Goal: Book appointment/travel/reservation

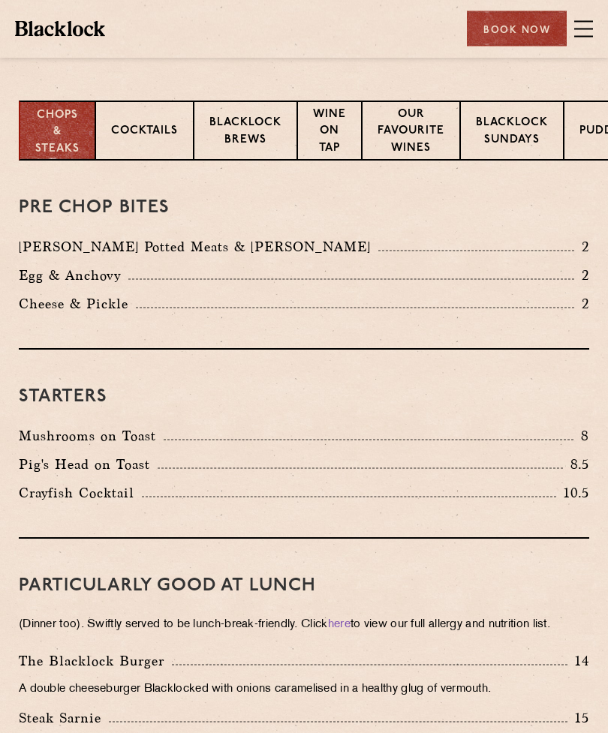
scroll to position [414, 0]
click at [518, 138] on p "Blacklock Sundays" at bounding box center [512, 132] width 72 height 35
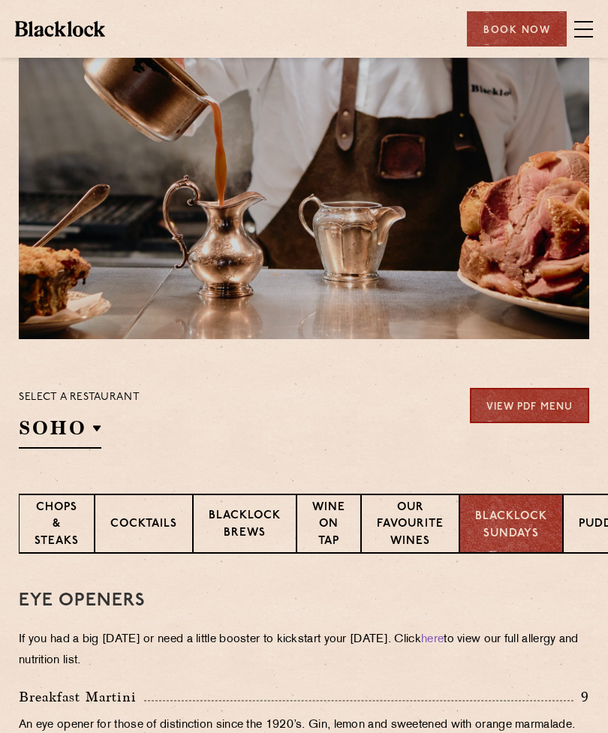
scroll to position [0, 0]
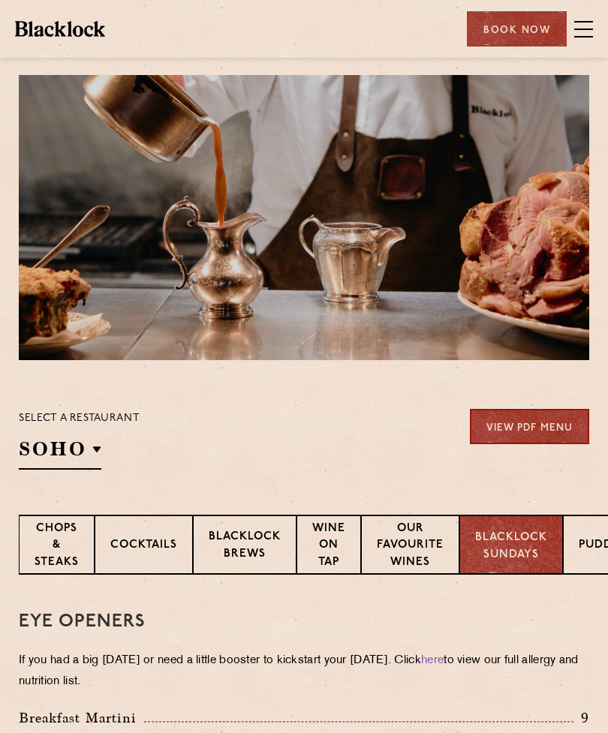
click at [531, 197] on div at bounding box center [304, 217] width 570 height 285
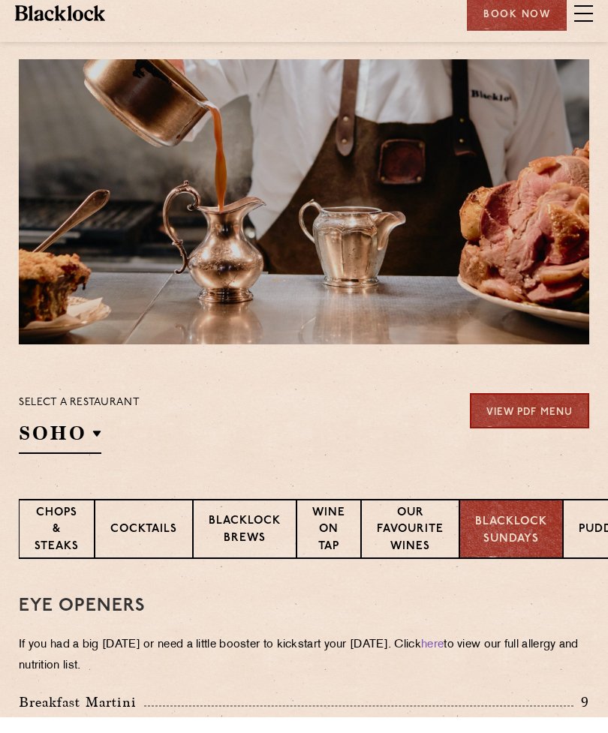
scroll to position [16, 0]
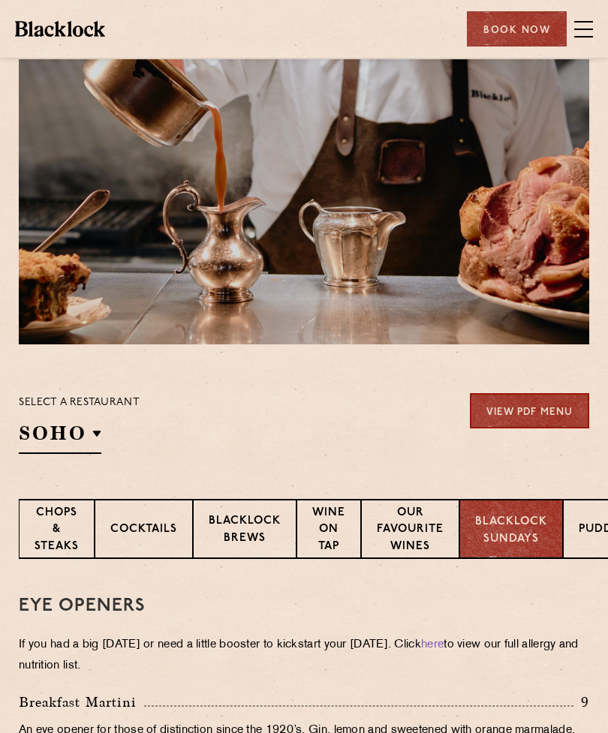
click at [0, 0] on p "Shoreditch" at bounding box center [0, 0] width 0 height 0
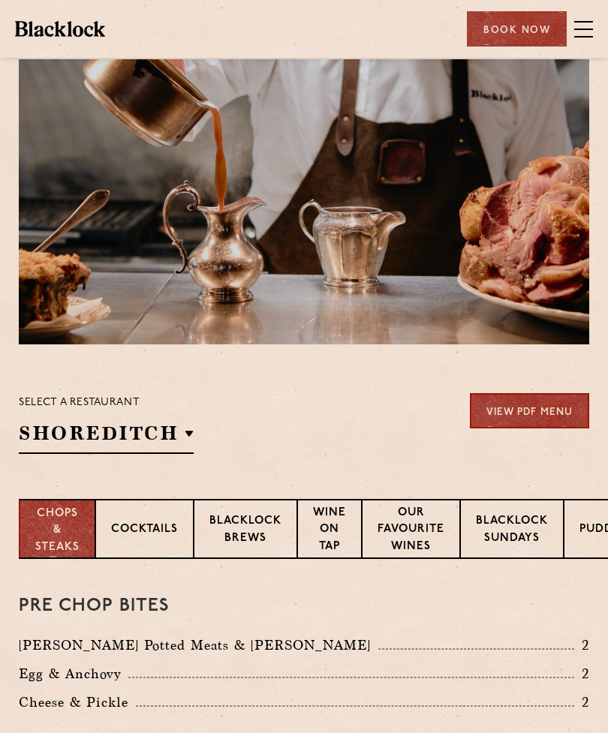
click at [0, 0] on p "Shoreditch" at bounding box center [0, 0] width 0 height 0
click at [444, 362] on section "Select a restaurant Shoreditch Soho Birmingham City Shoreditch Covent Garden Ca…" at bounding box center [304, 421] width 608 height 155
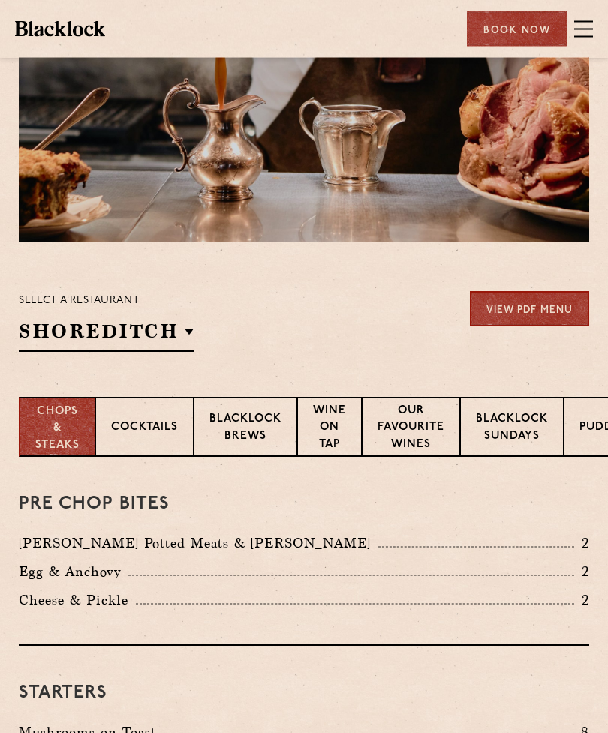
scroll to position [0, 0]
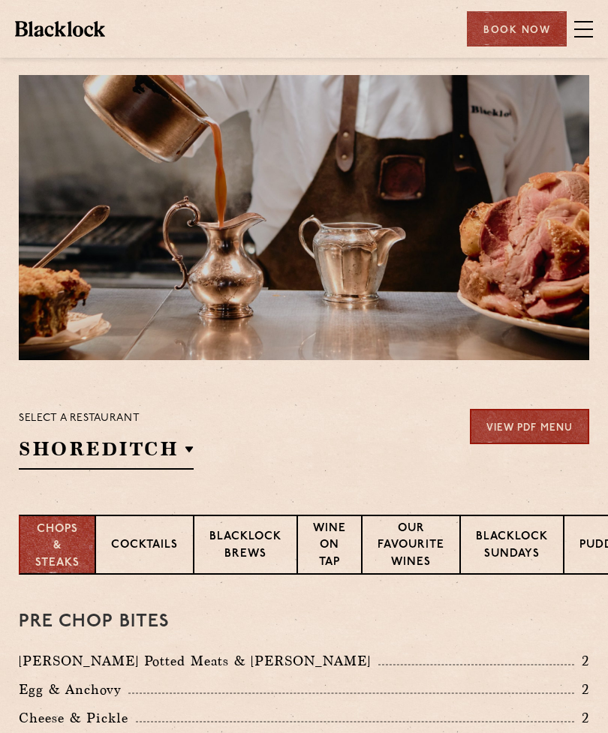
click at [524, 543] on p "Blacklock Sundays" at bounding box center [512, 546] width 72 height 35
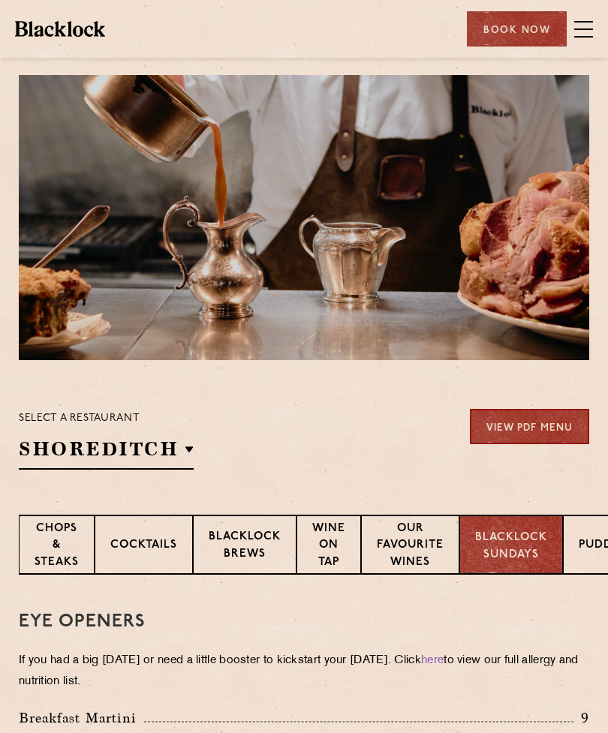
click at [578, 30] on span at bounding box center [583, 29] width 19 height 23
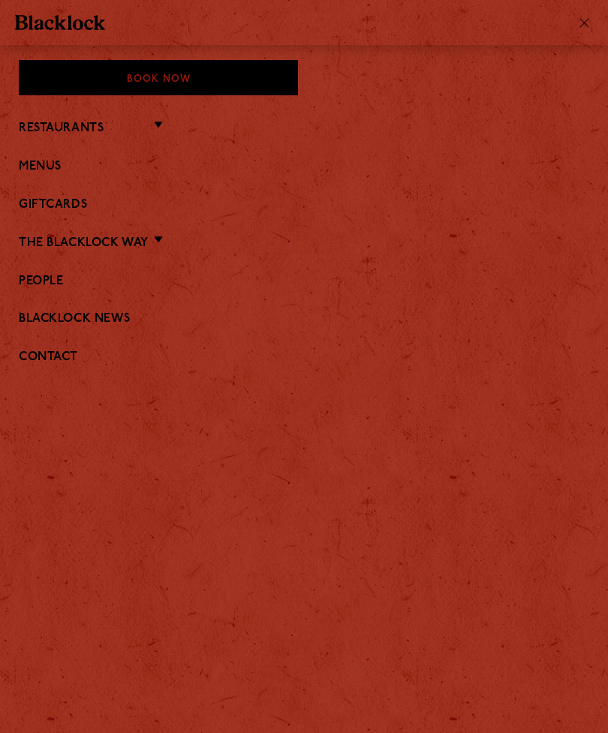
click at [59, 166] on link "Menus" at bounding box center [304, 167] width 570 height 14
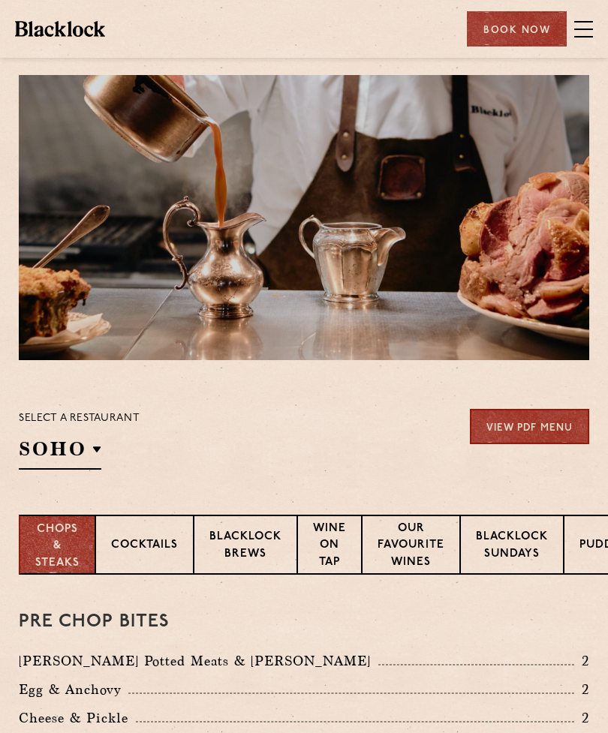
click at [583, 18] on span at bounding box center [583, 29] width 19 height 23
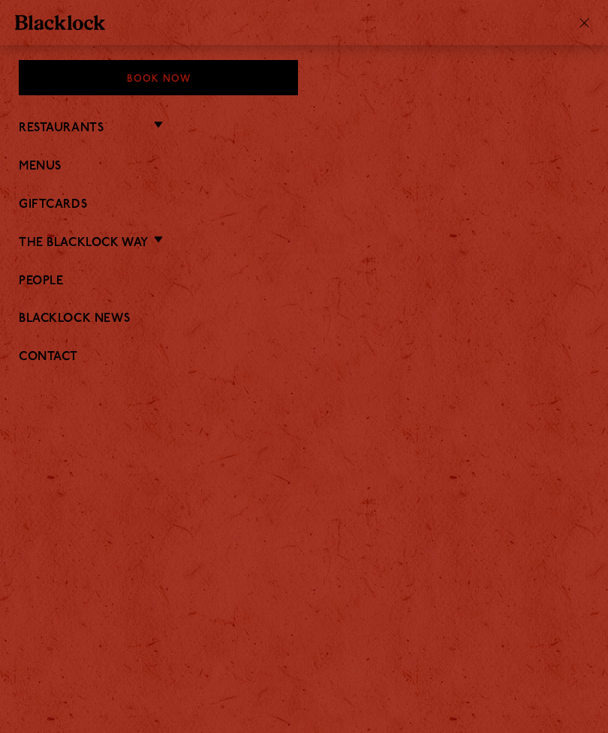
click at [164, 124] on li "Restaurants [GEOGRAPHIC_DATA] [GEOGRAPHIC_DATA] [GEOGRAPHIC_DATA] [GEOGRAPHIC_D…" at bounding box center [304, 128] width 570 height 20
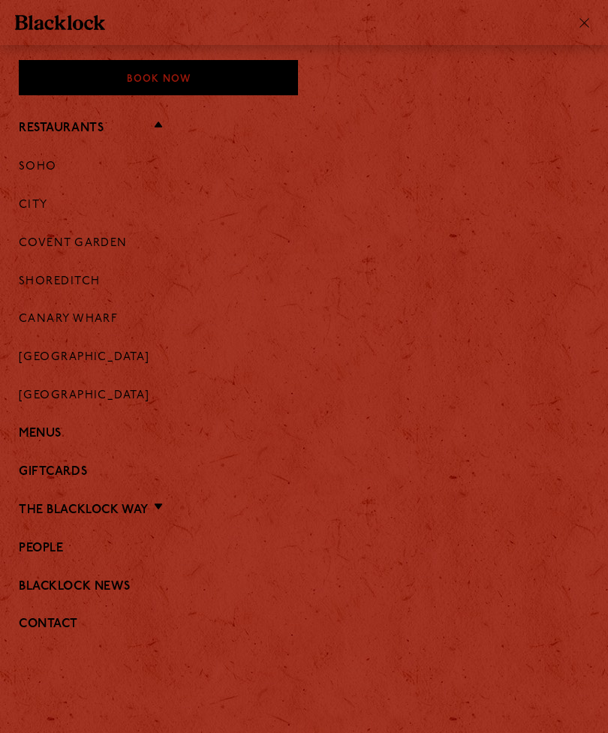
click at [74, 284] on link "Shoreditch" at bounding box center [60, 282] width 82 height 14
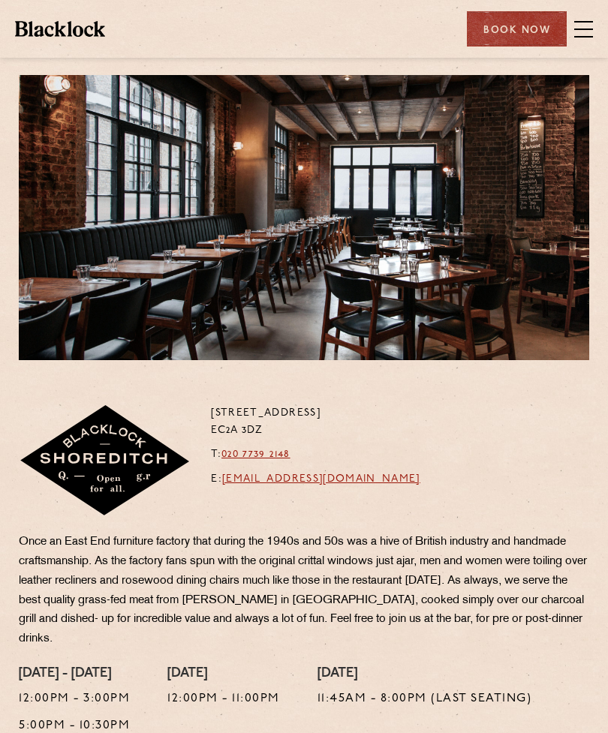
click at [604, 230] on section at bounding box center [304, 210] width 608 height 300
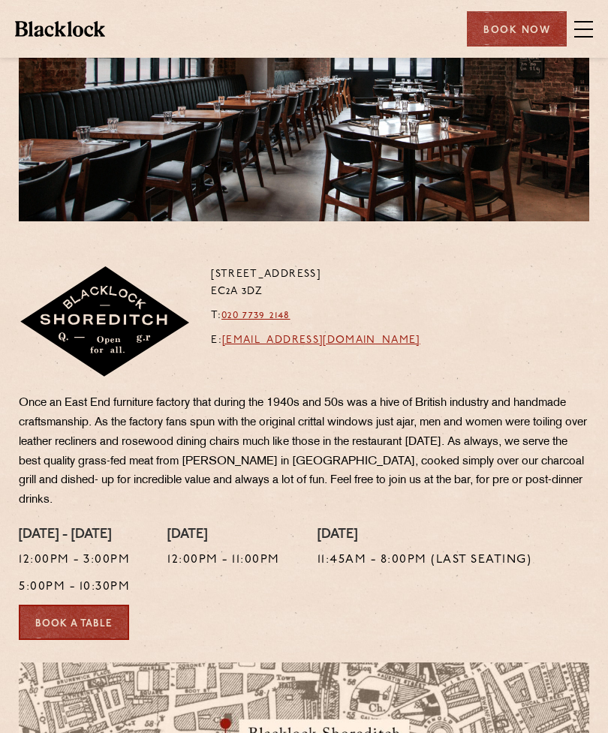
scroll to position [155, 0]
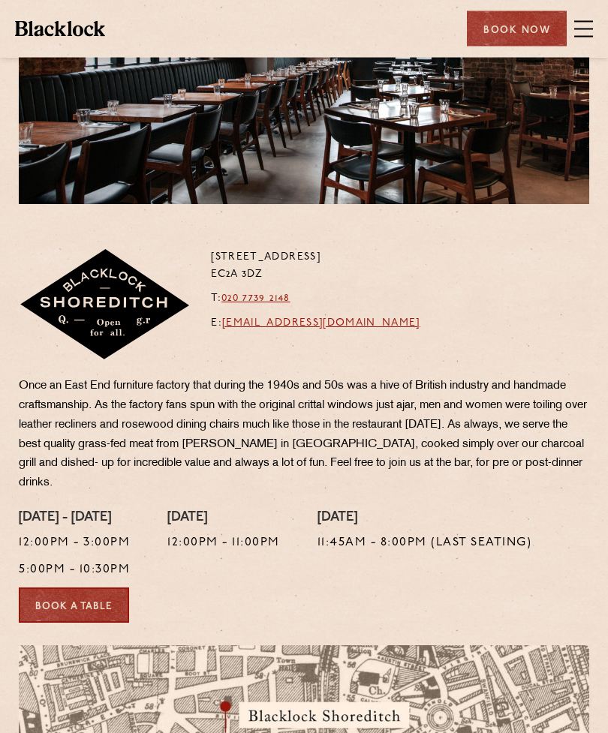
click at [104, 598] on link "Book a Table" at bounding box center [74, 605] width 110 height 35
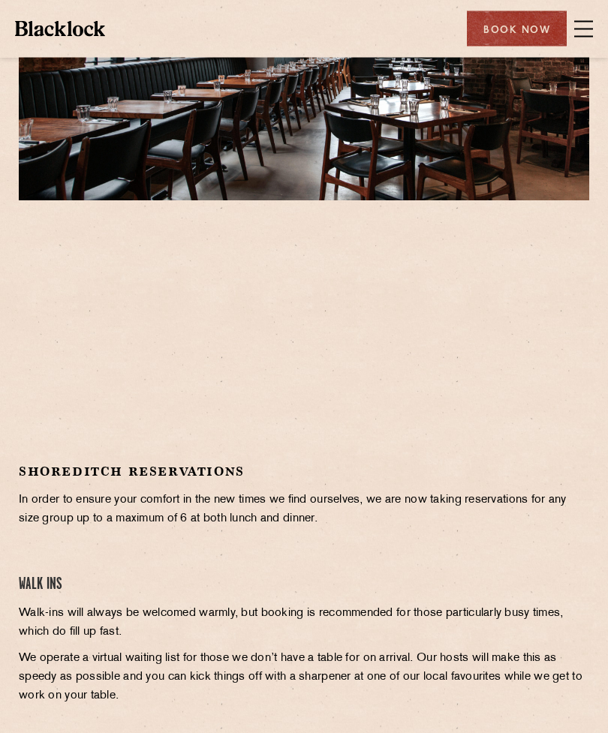
scroll to position [165, 0]
